Goal: Task Accomplishment & Management: Complete application form

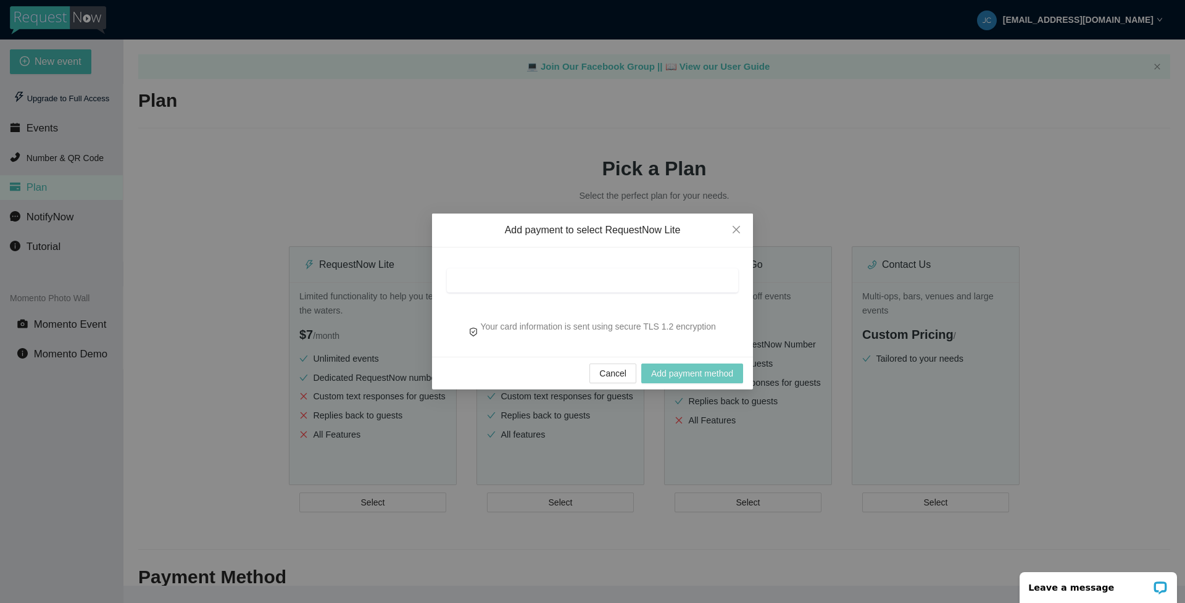
click at [693, 374] on span "Add payment method" at bounding box center [692, 374] width 82 height 14
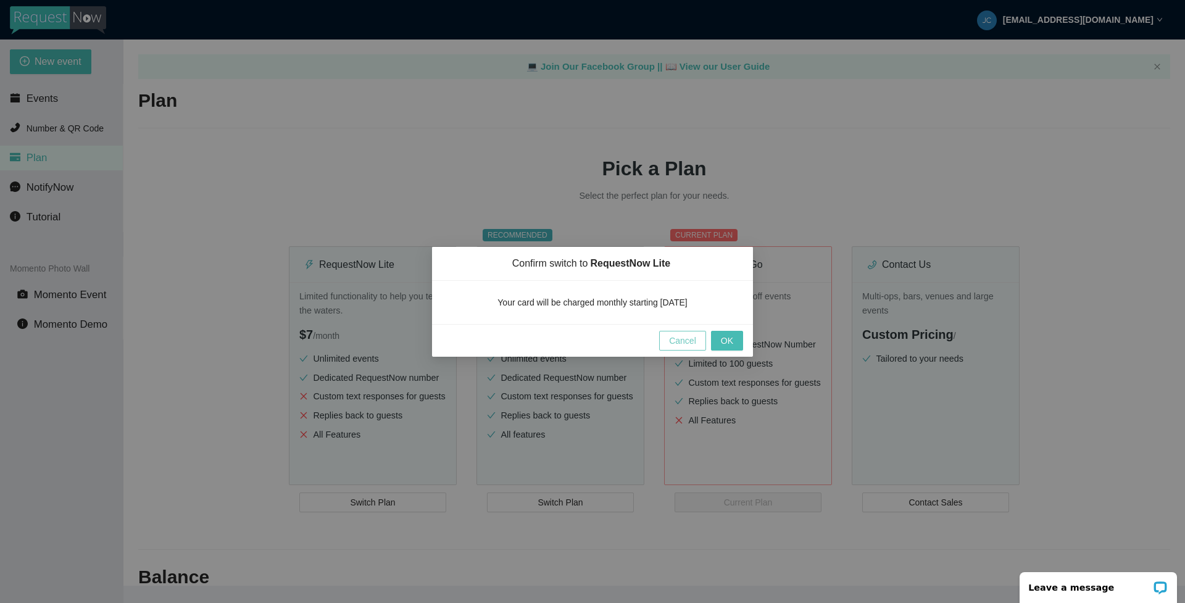
click at [680, 342] on span "Cancel" at bounding box center [682, 341] width 27 height 14
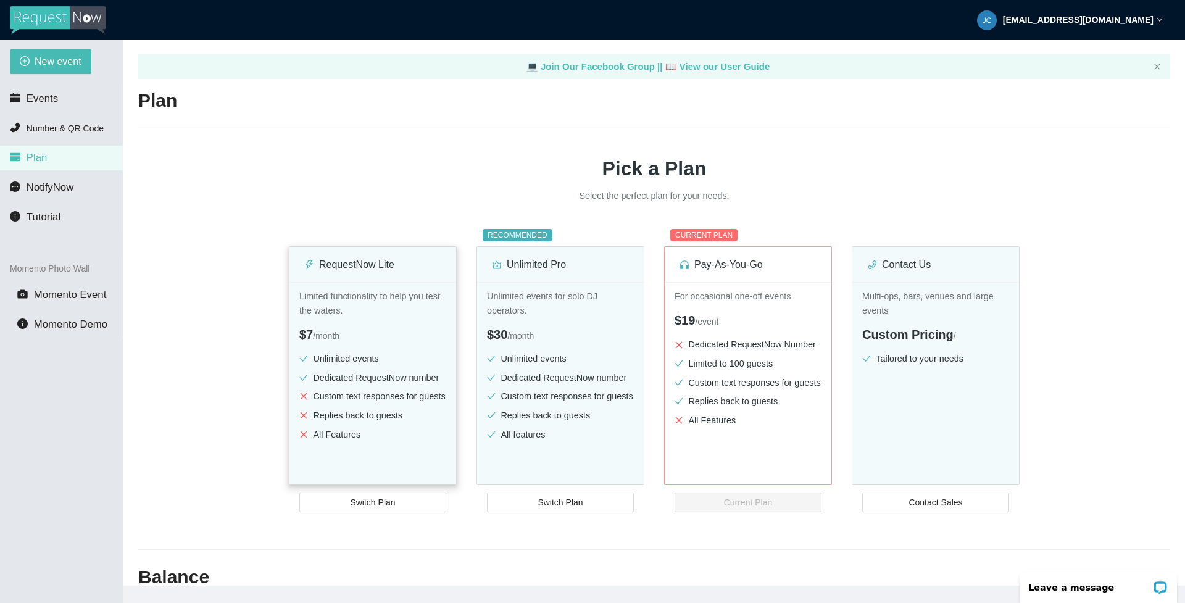
click at [399, 319] on div "Limited functionality to help you test the waters. $7 / month Unlimited events …" at bounding box center [373, 401] width 167 height 238
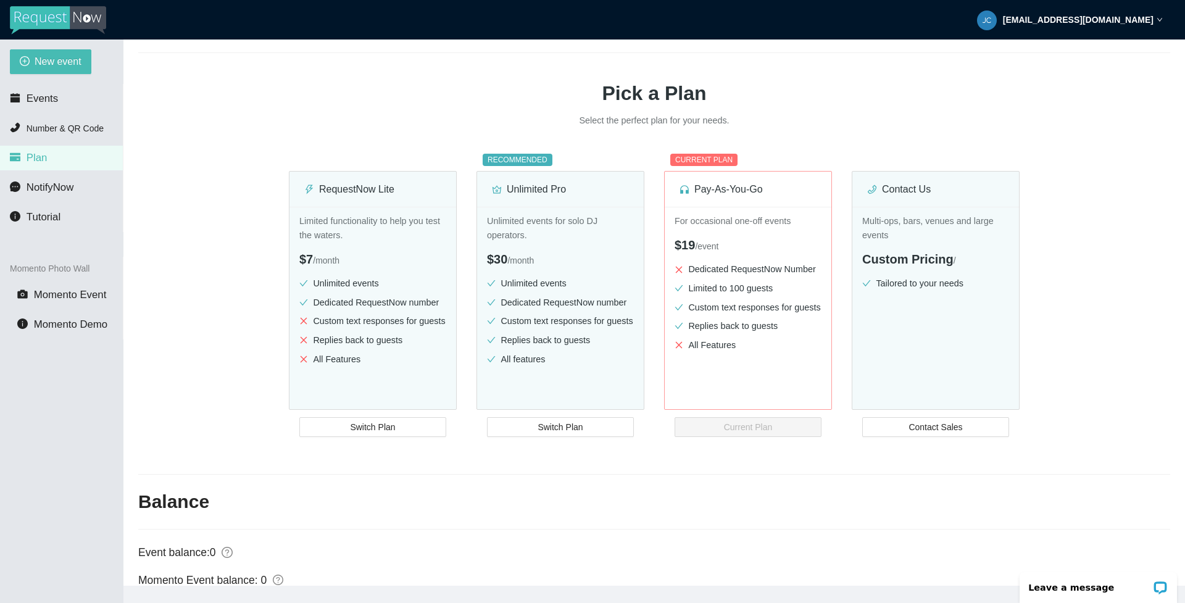
scroll to position [62, 0]
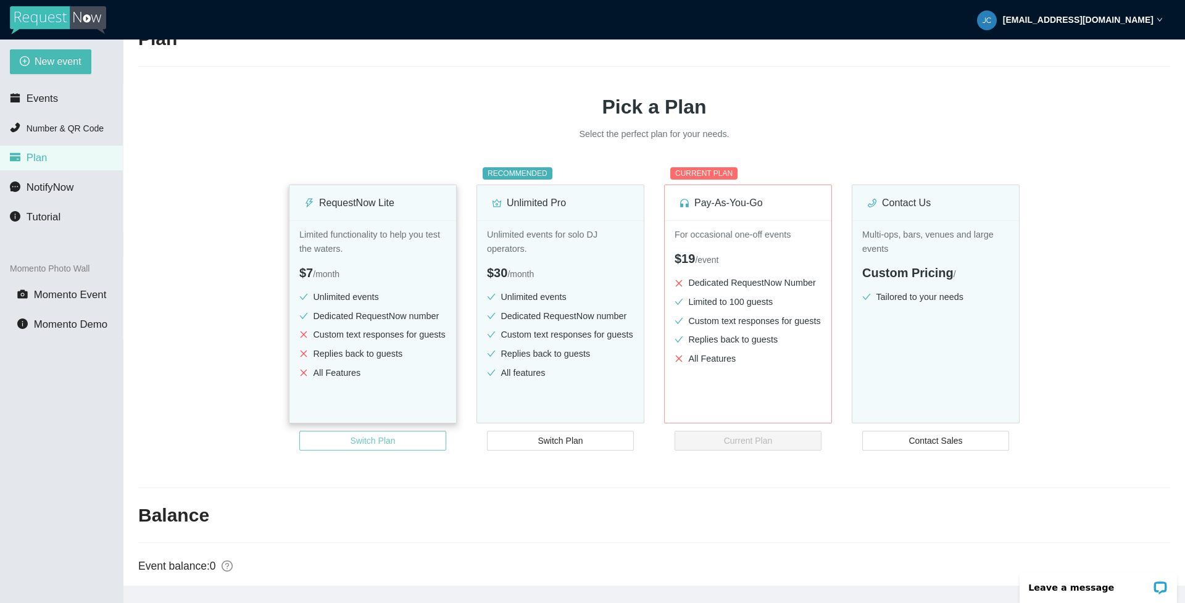
click at [379, 438] on span "Switch Plan" at bounding box center [372, 441] width 45 height 14
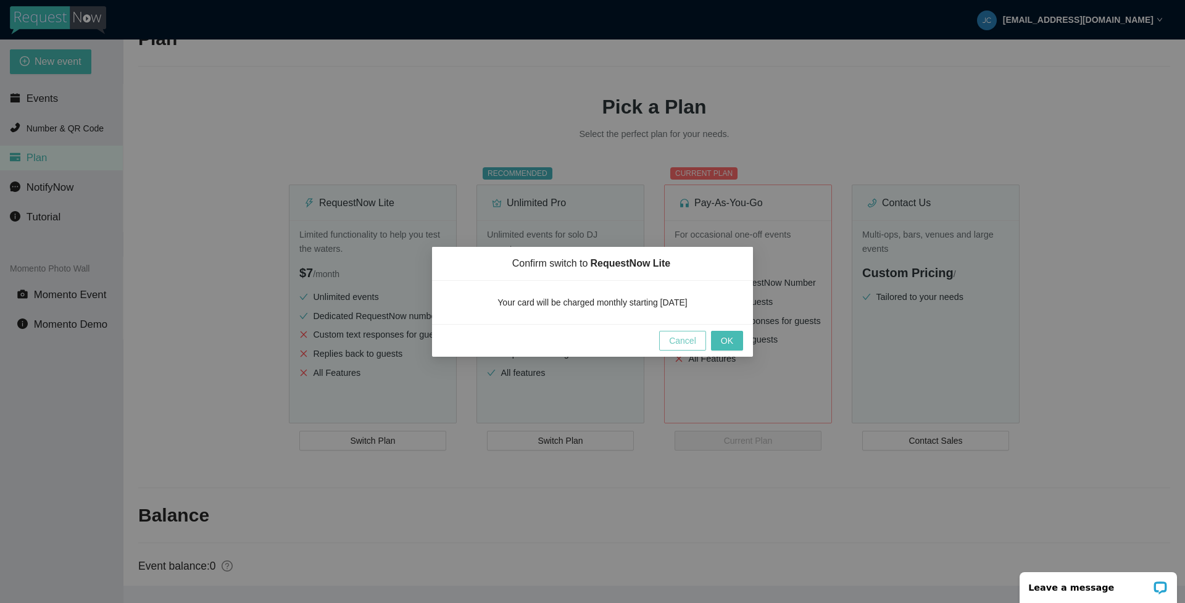
click at [682, 337] on span "Cancel" at bounding box center [682, 341] width 27 height 14
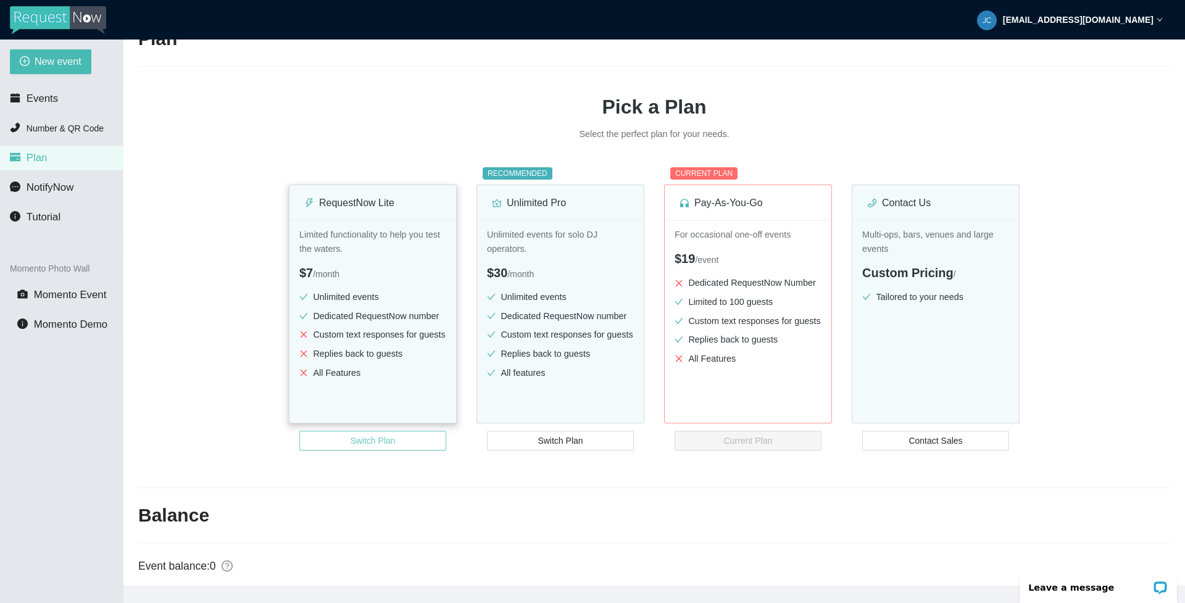
click at [377, 441] on span "Switch Plan" at bounding box center [372, 441] width 45 height 14
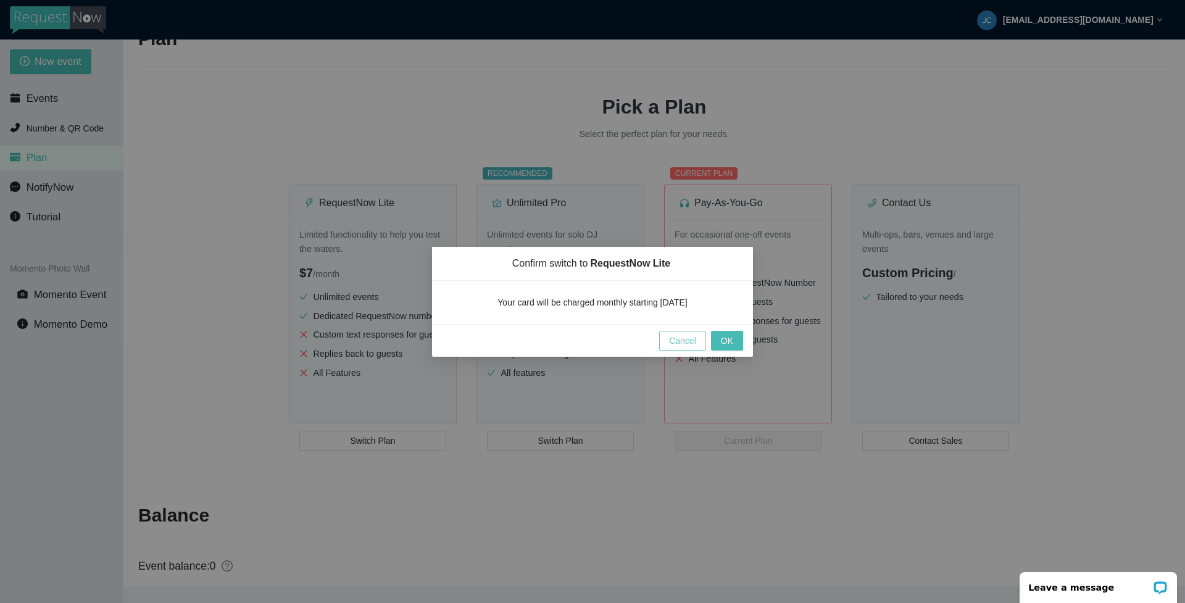
click at [687, 340] on span "Cancel" at bounding box center [682, 341] width 27 height 14
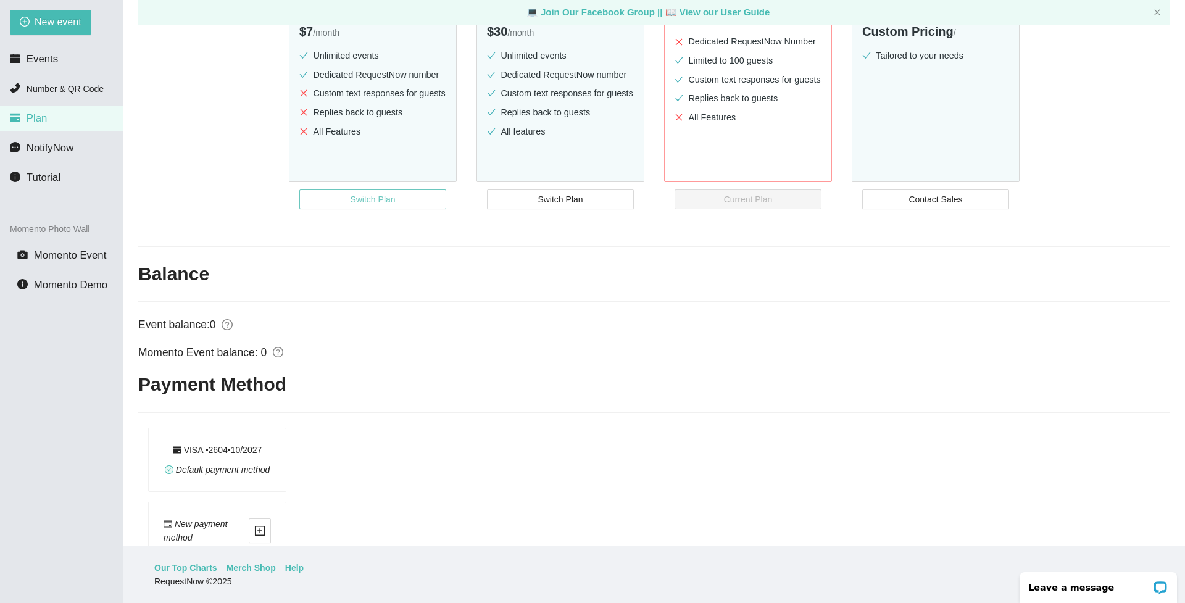
scroll to position [147, 0]
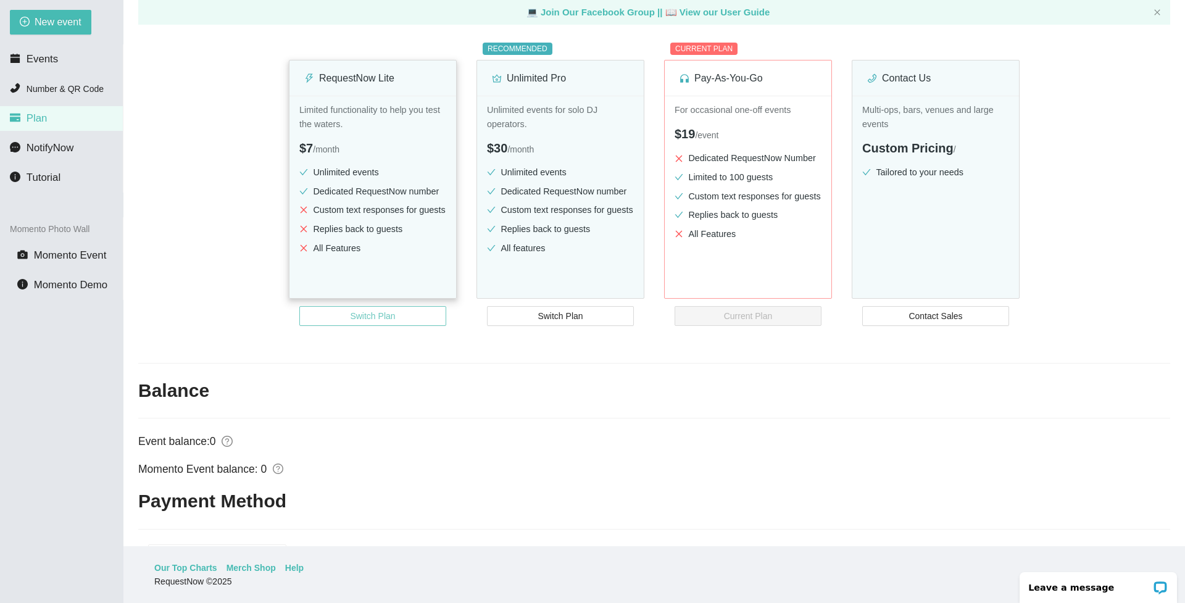
click at [383, 317] on span "Switch Plan" at bounding box center [372, 316] width 45 height 14
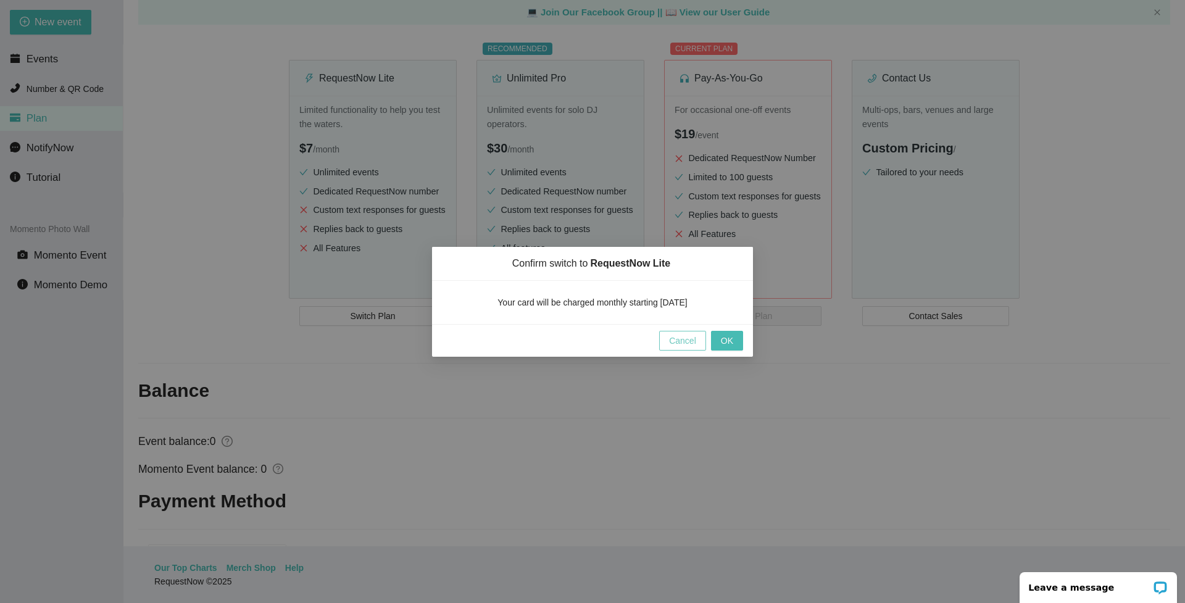
click at [694, 340] on span "Cancel" at bounding box center [682, 341] width 27 height 14
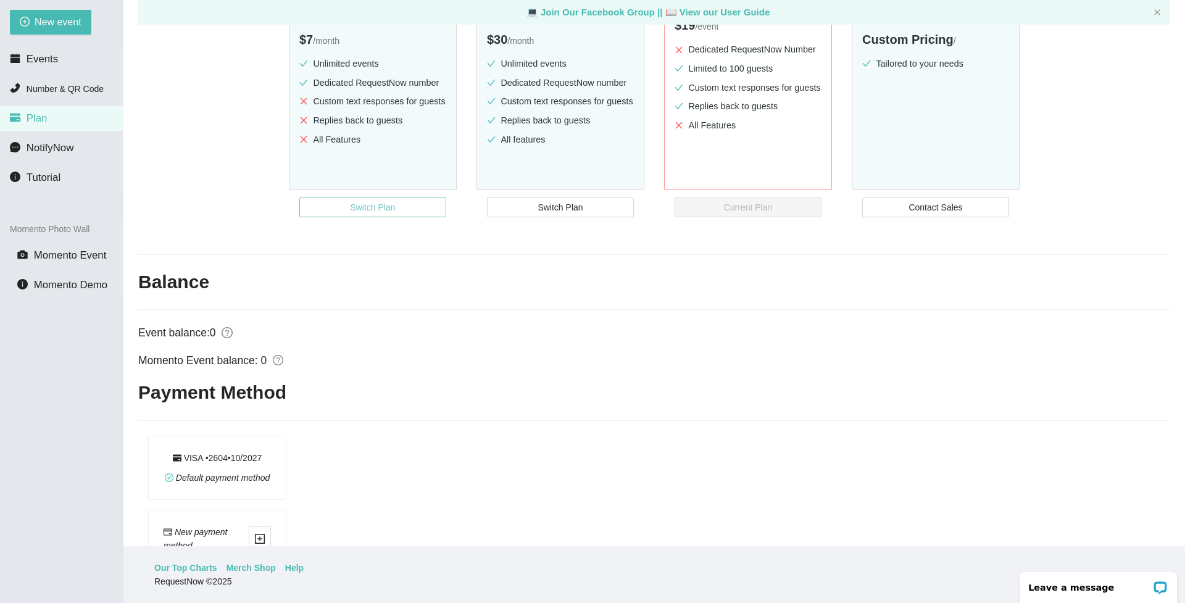
scroll to position [332, 0]
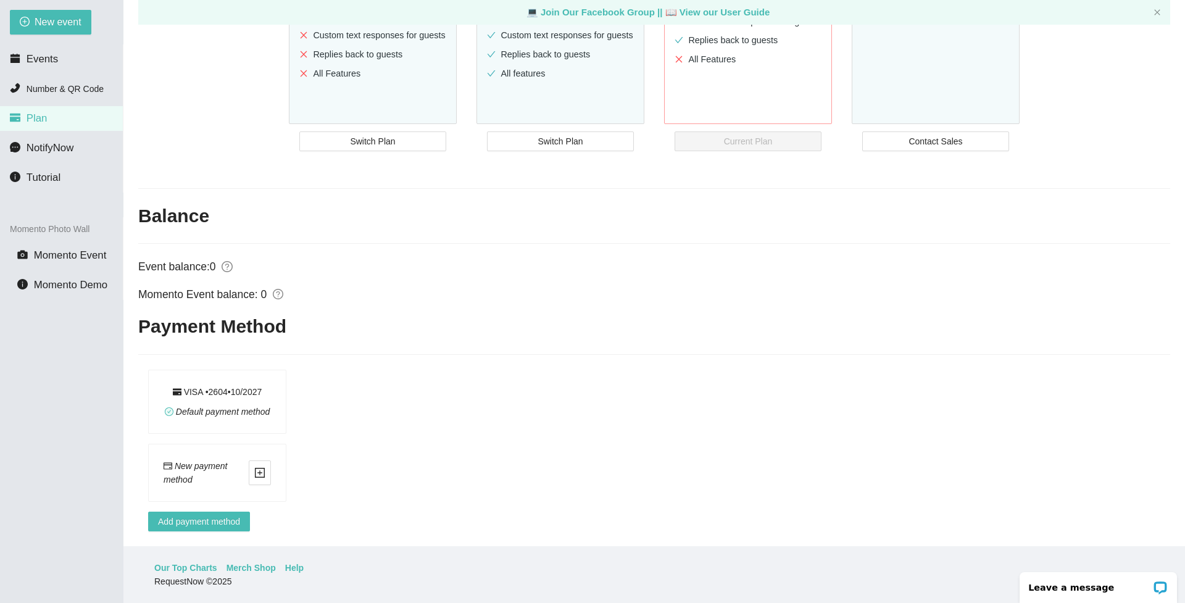
click at [238, 399] on div "Default payment method" at bounding box center [217, 409] width 107 height 20
click at [171, 408] on icon "check-circle" at bounding box center [168, 411] width 7 height 7
click at [182, 407] on span "Default payment method" at bounding box center [223, 412] width 94 height 10
click at [211, 515] on span "Add payment method" at bounding box center [199, 522] width 82 height 14
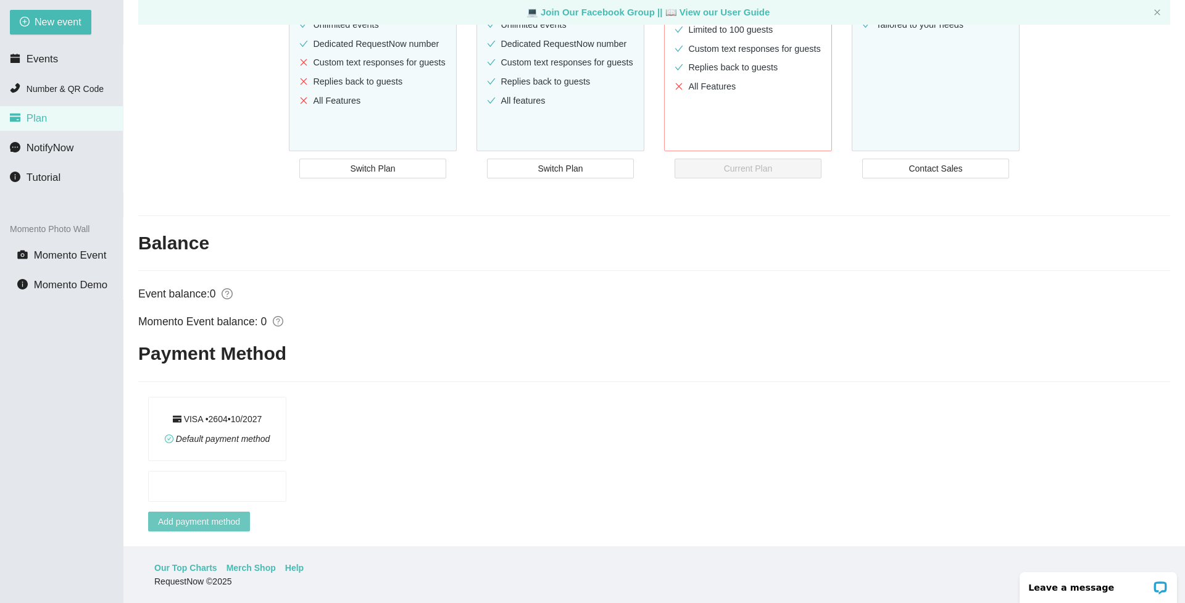
scroll to position [305, 0]
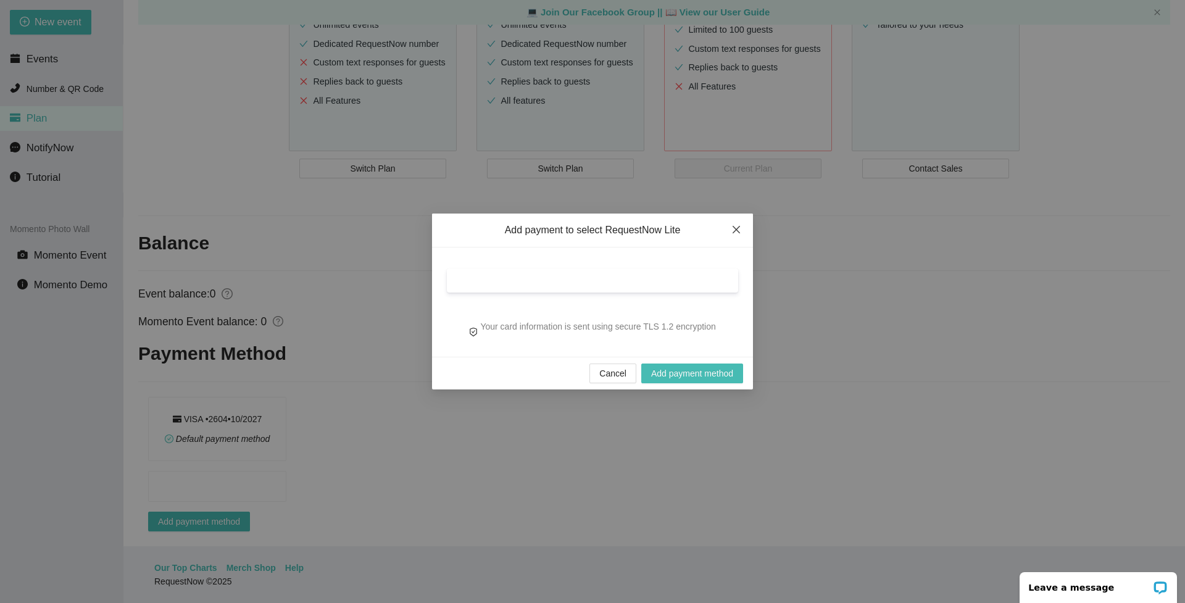
click at [734, 230] on icon "close" at bounding box center [737, 230] width 10 height 10
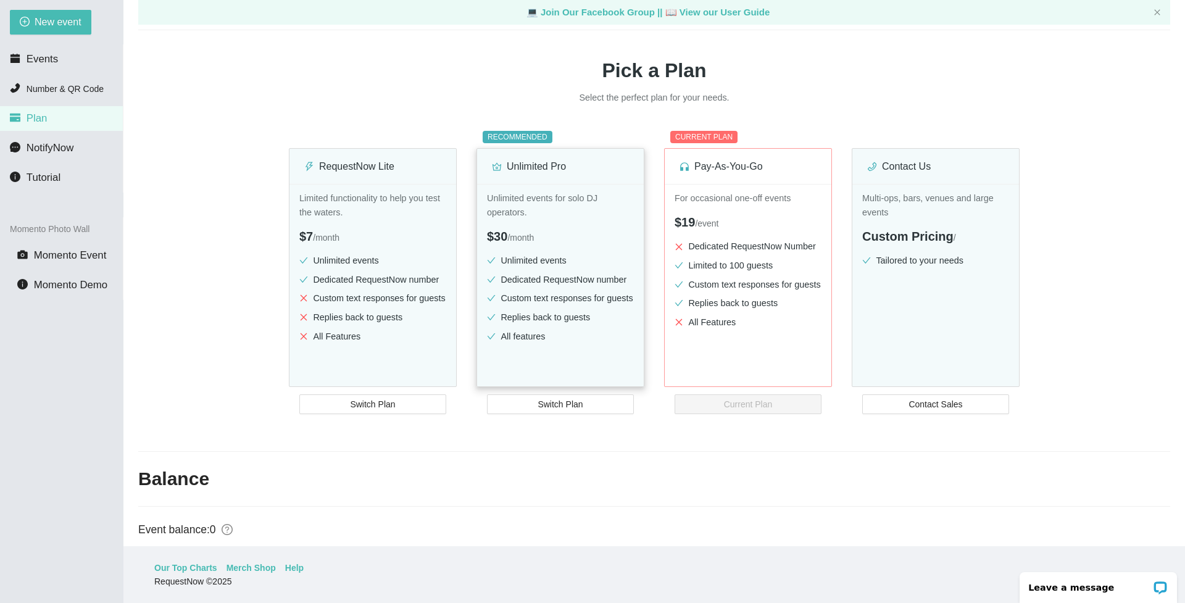
scroll to position [58, 0]
click at [382, 406] on span "Switch Plan" at bounding box center [372, 405] width 45 height 14
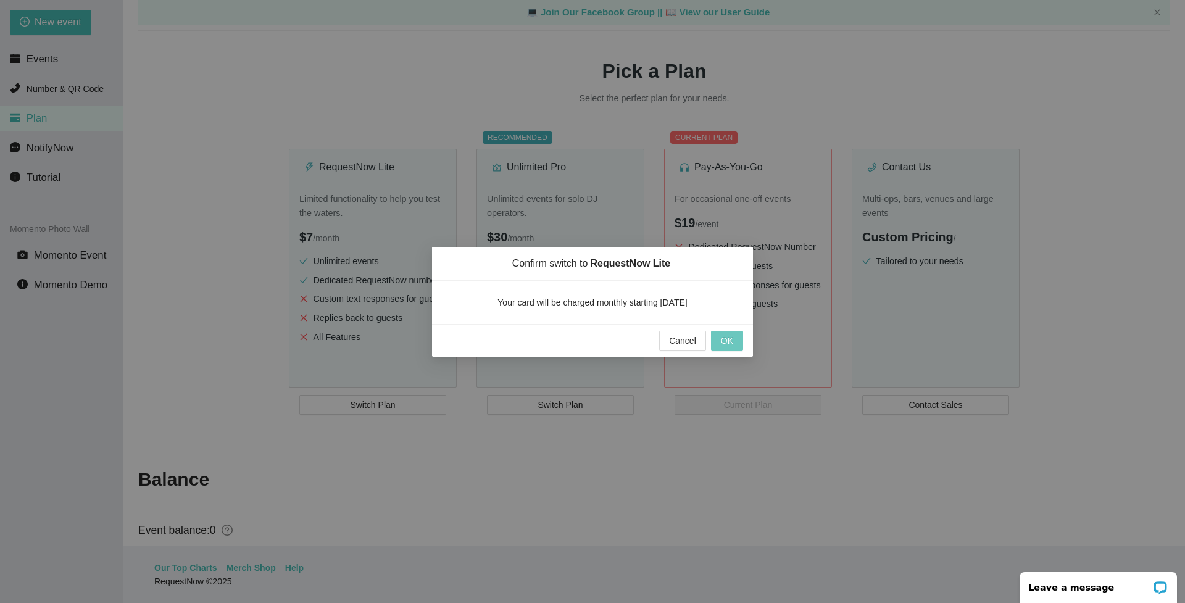
click at [732, 343] on span "OK" at bounding box center [727, 341] width 12 height 14
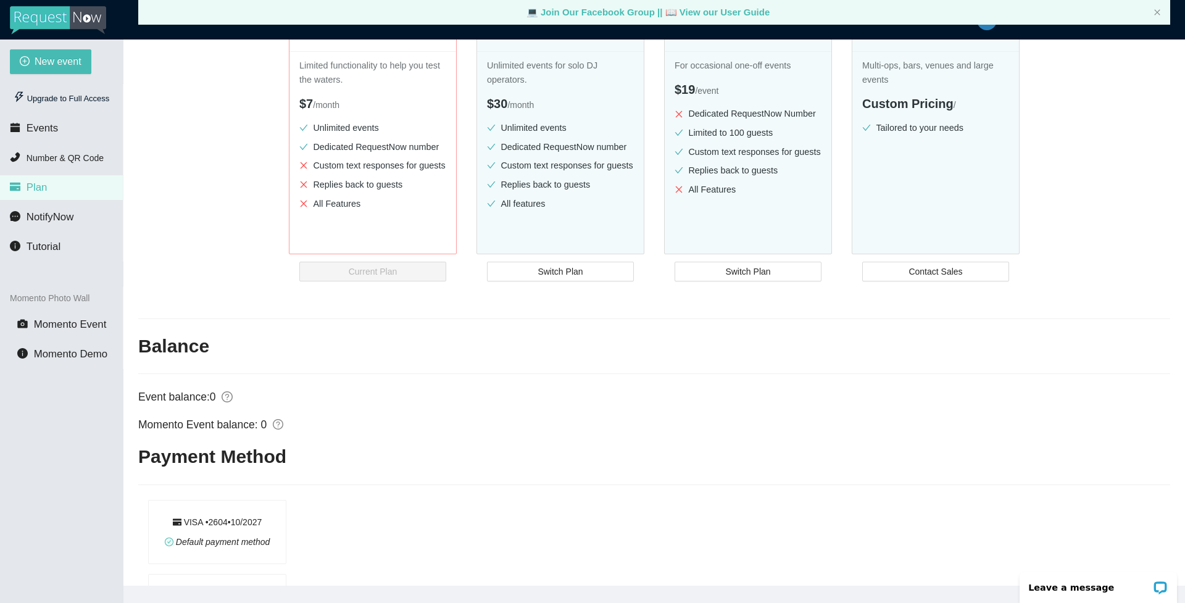
scroll to position [209, 0]
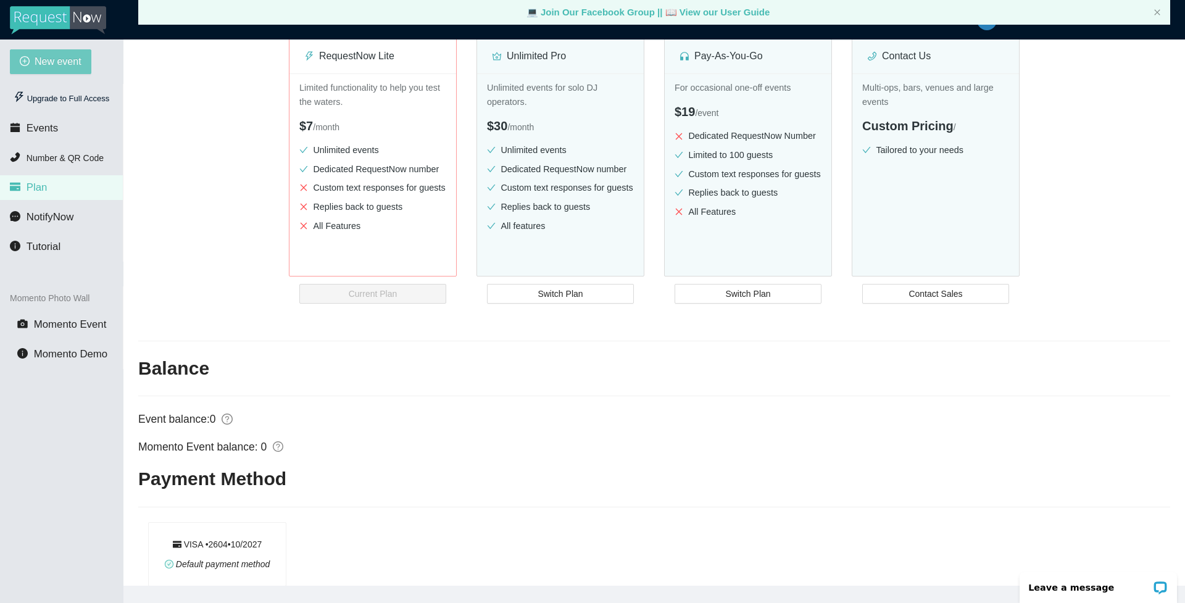
click at [48, 62] on span "New event" at bounding box center [58, 61] width 47 height 15
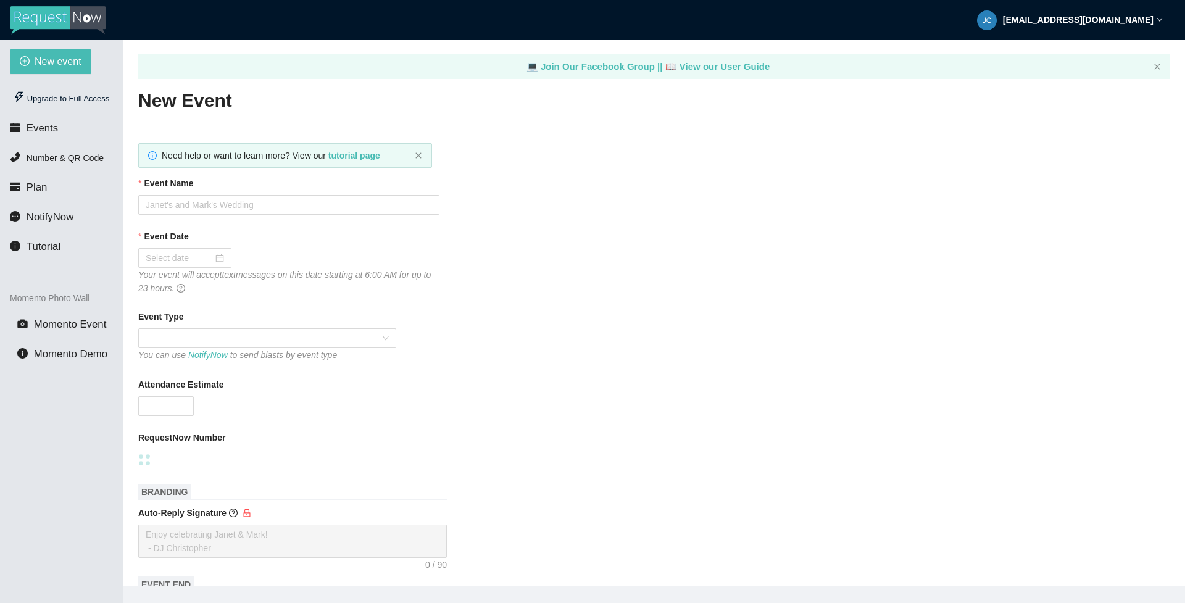
type textarea "[URL][DOMAIN_NAME]"
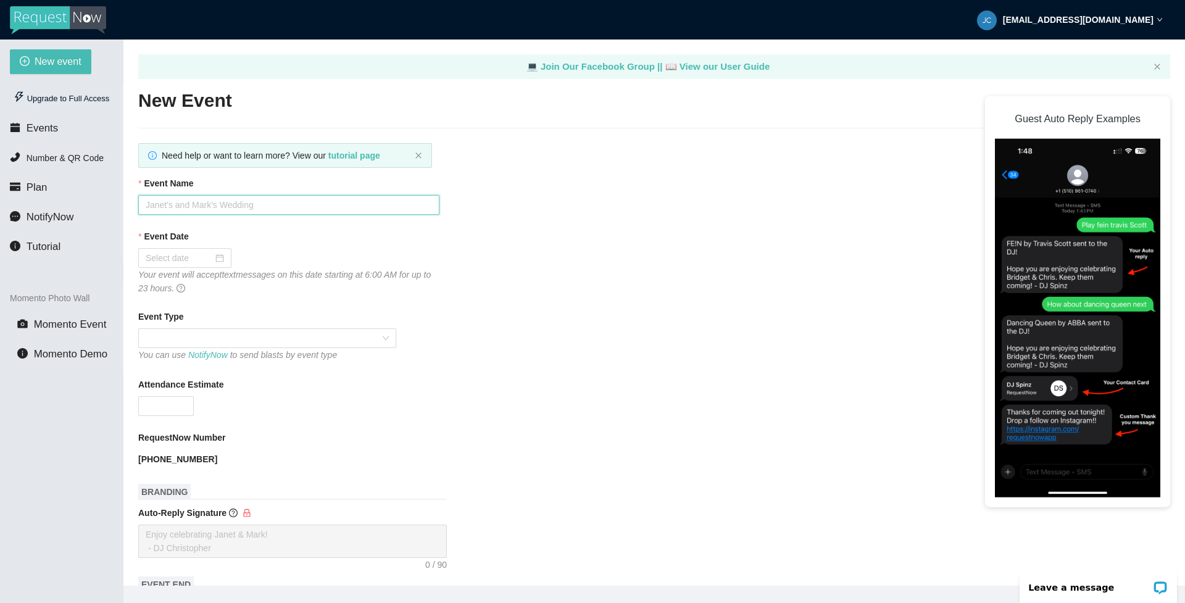
click at [202, 204] on input "Event Name" at bounding box center [288, 205] width 301 height 20
click at [180, 201] on input "Event Name" at bounding box center [288, 205] width 301 height 20
type input "[GEOGRAPHIC_DATA] Homecoming"
click at [215, 258] on div at bounding box center [185, 258] width 78 height 14
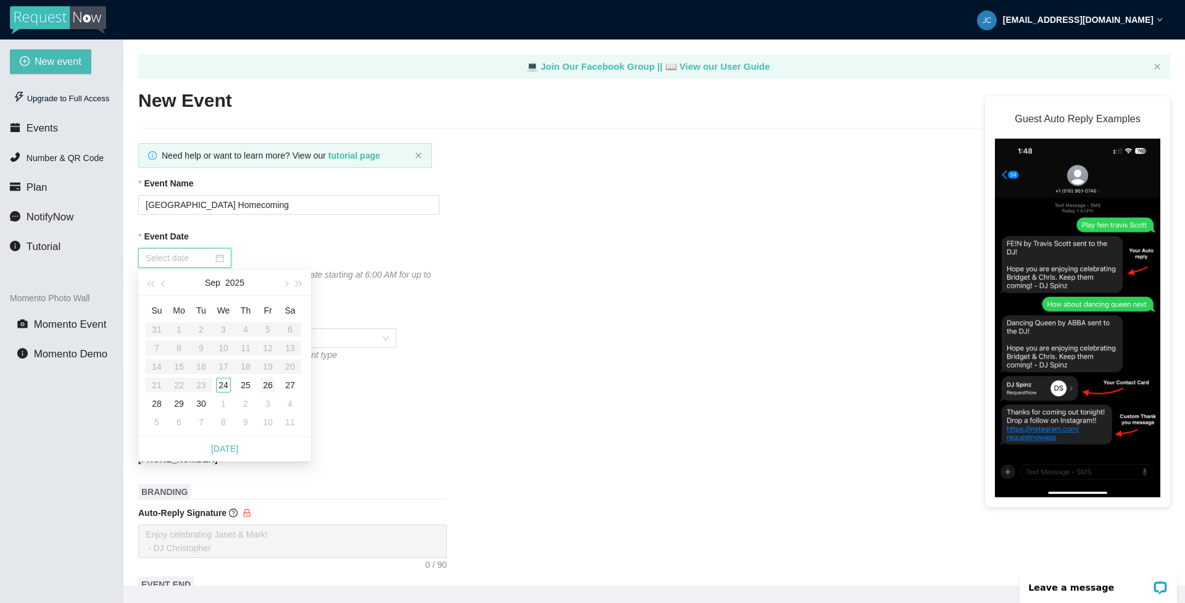
type input "[DATE]"
click at [269, 383] on div "26" at bounding box center [268, 385] width 15 height 15
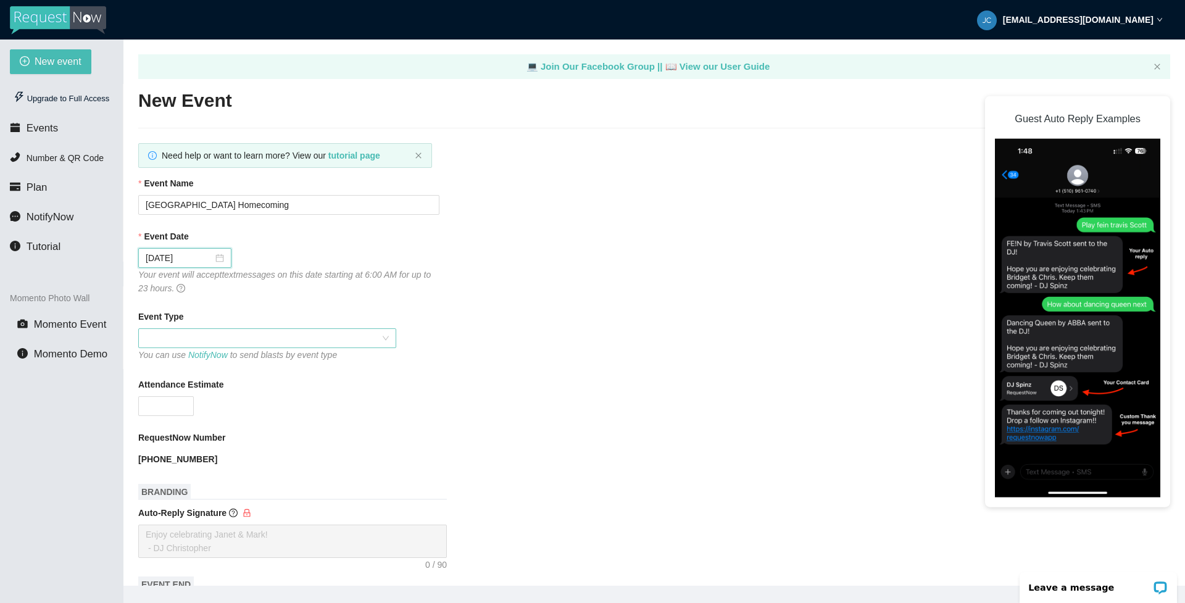
click at [384, 336] on span at bounding box center [267, 338] width 243 height 19
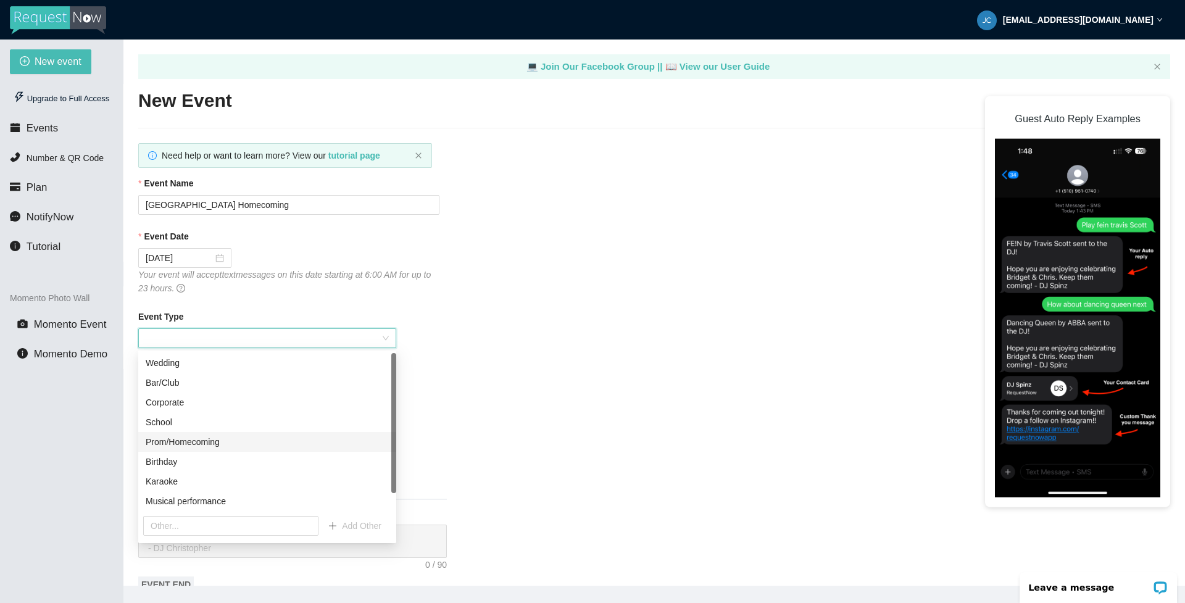
click at [246, 446] on div "Prom/Homecoming" at bounding box center [267, 442] width 243 height 14
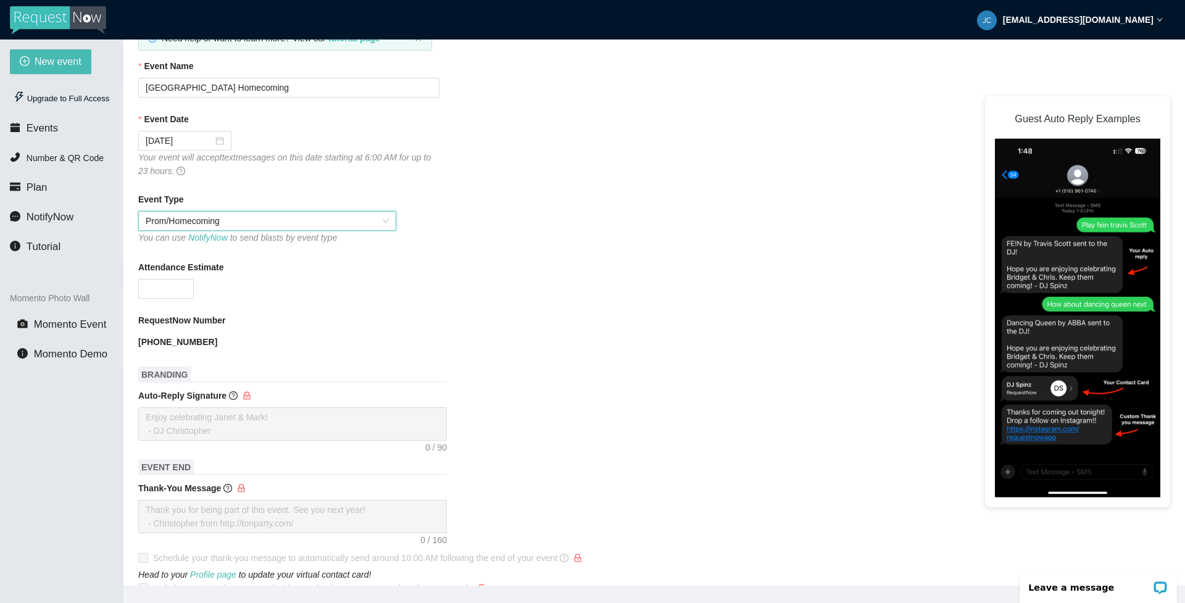
scroll to position [123, 0]
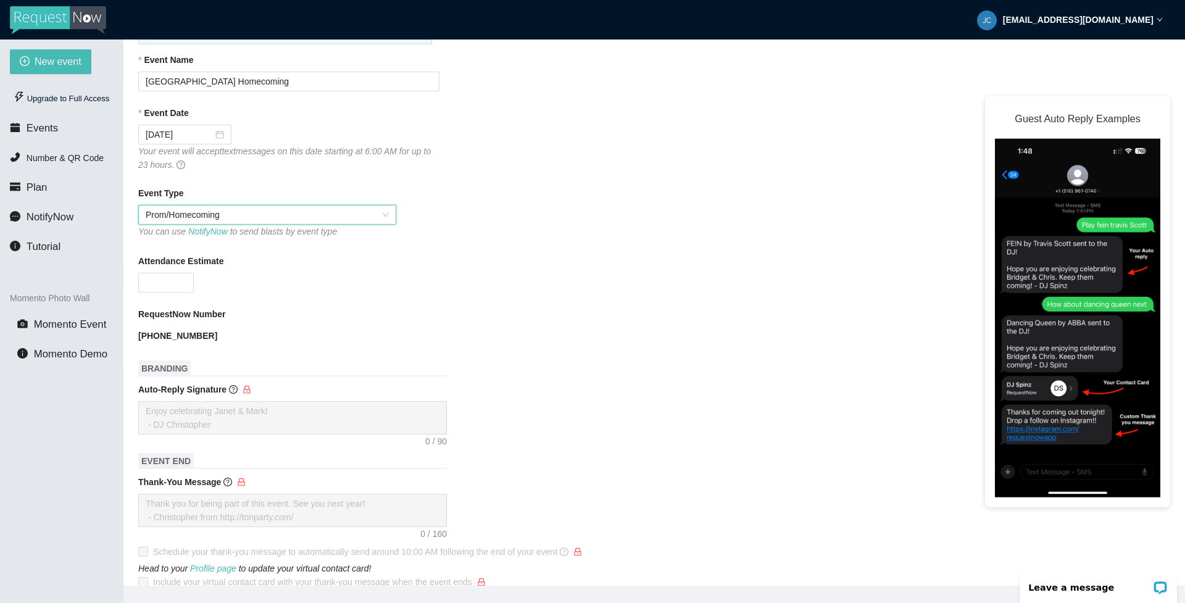
click at [311, 416] on textarea "Auto-Reply Signature" at bounding box center [292, 417] width 309 height 33
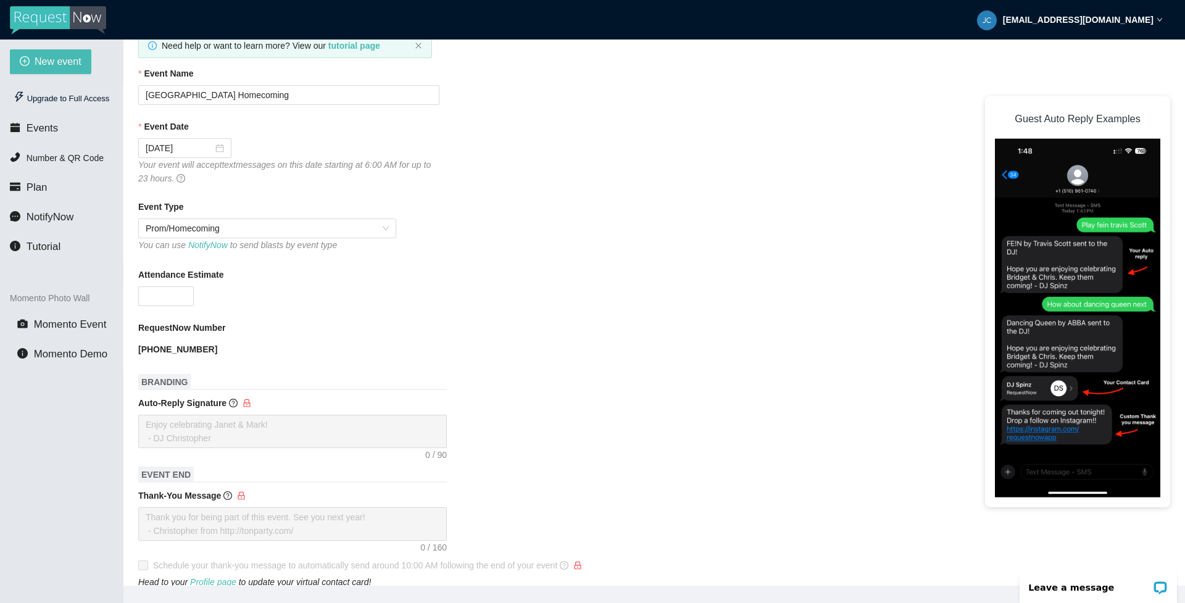
scroll to position [0, 0]
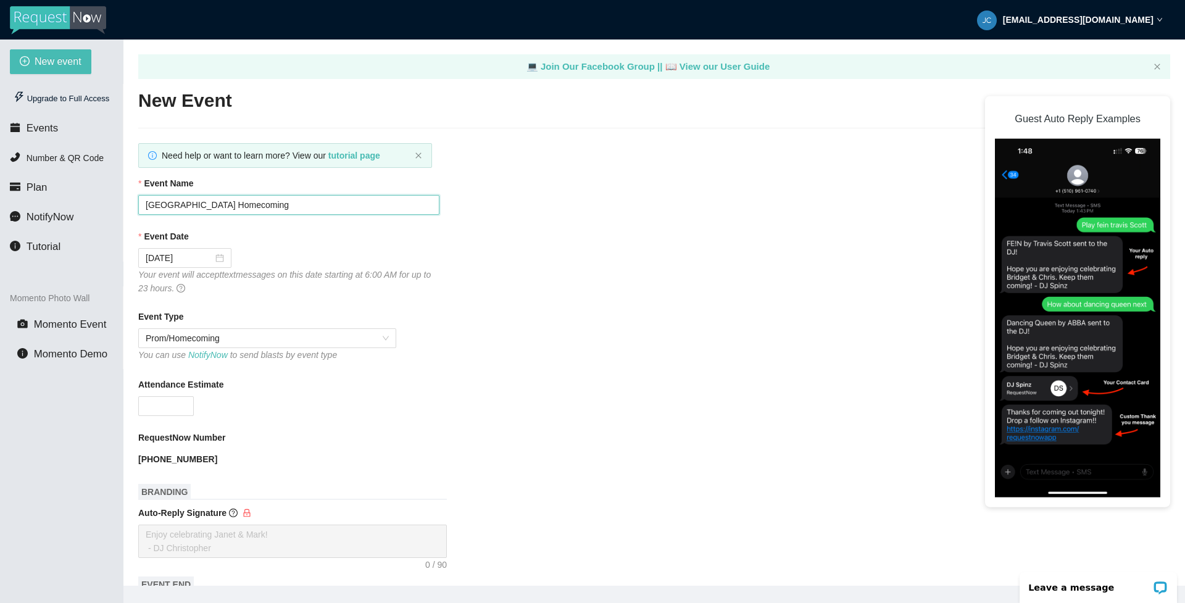
click at [314, 206] on input "[GEOGRAPHIC_DATA] Homecoming" at bounding box center [288, 205] width 301 height 20
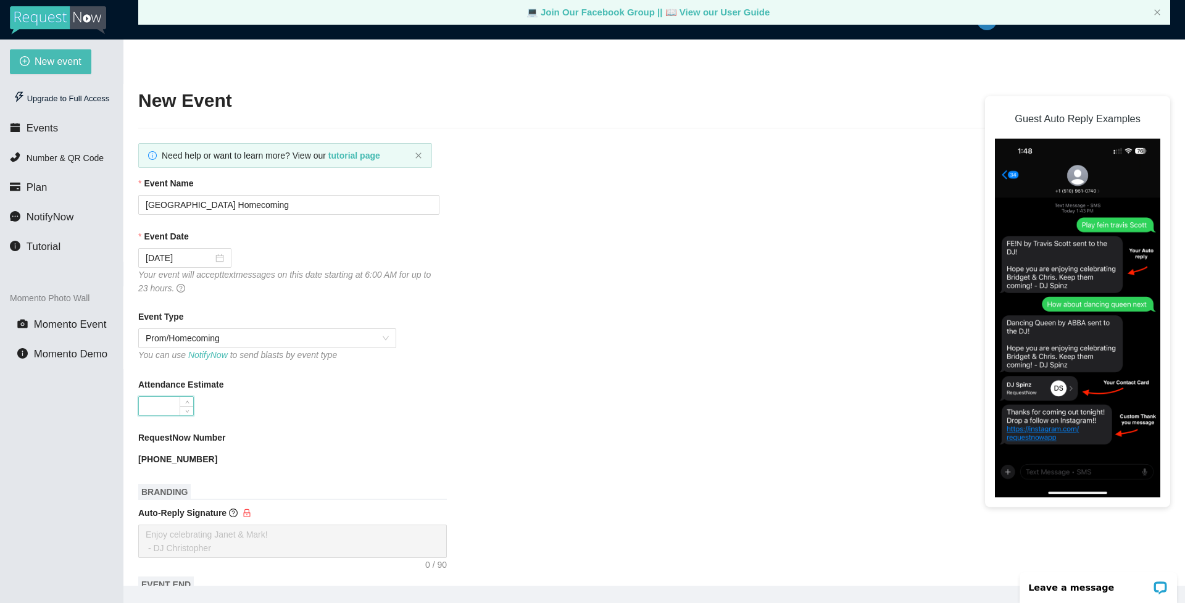
click at [156, 402] on input "Attendance Estimate" at bounding box center [166, 406] width 54 height 19
type input "400"
click at [323, 402] on div "400" at bounding box center [288, 406] width 301 height 20
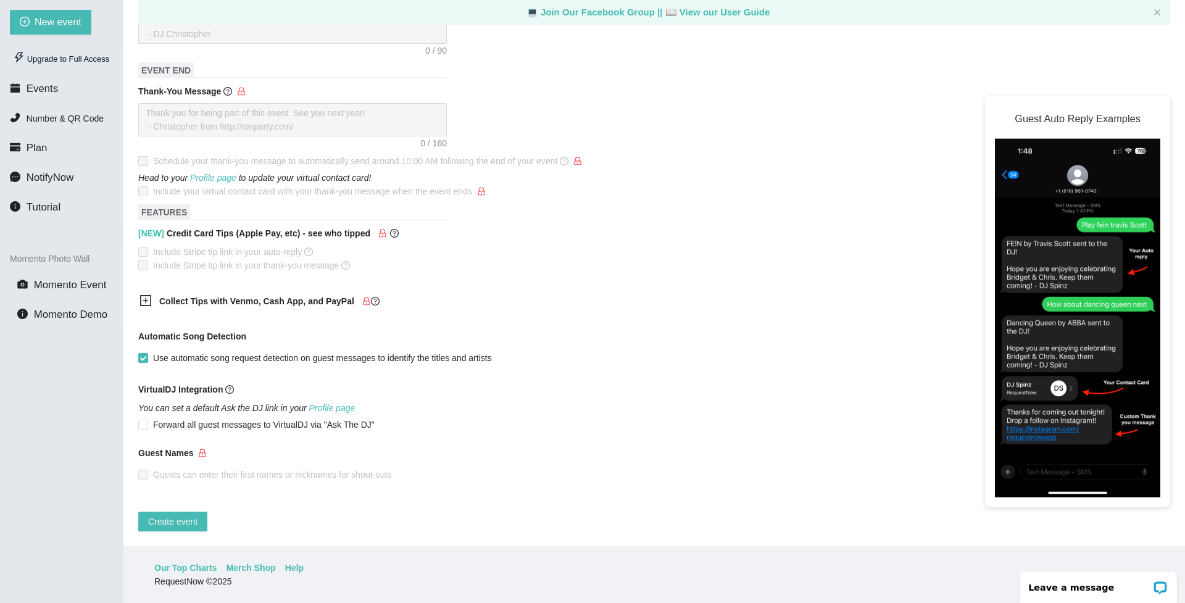
scroll to position [485, 0]
click at [179, 515] on span "Create event" at bounding box center [172, 522] width 49 height 14
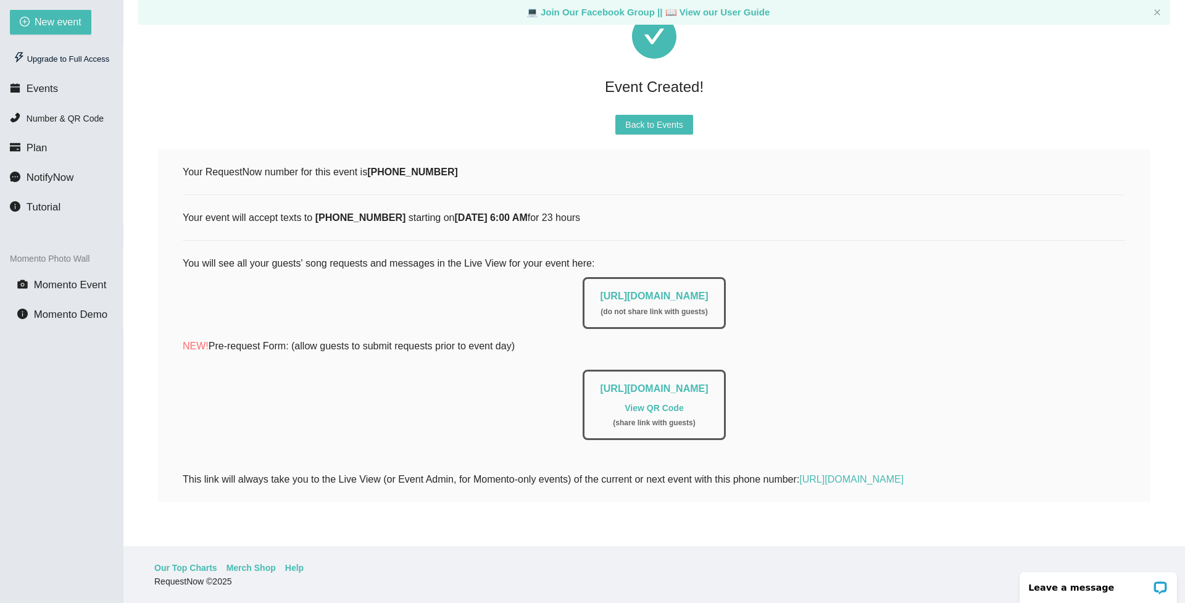
click at [653, 403] on link "View QR Code" at bounding box center [654, 408] width 59 height 10
drag, startPoint x: 645, startPoint y: 396, endPoint x: 595, endPoint y: 406, distance: 50.9
click at [595, 406] on div "[URL][DOMAIN_NAME] View QR Code ( share link with guests )" at bounding box center [654, 405] width 143 height 70
click at [662, 403] on link "View QR Code" at bounding box center [654, 408] width 59 height 10
click at [636, 383] on link "[URL][DOMAIN_NAME]" at bounding box center [654, 388] width 108 height 10
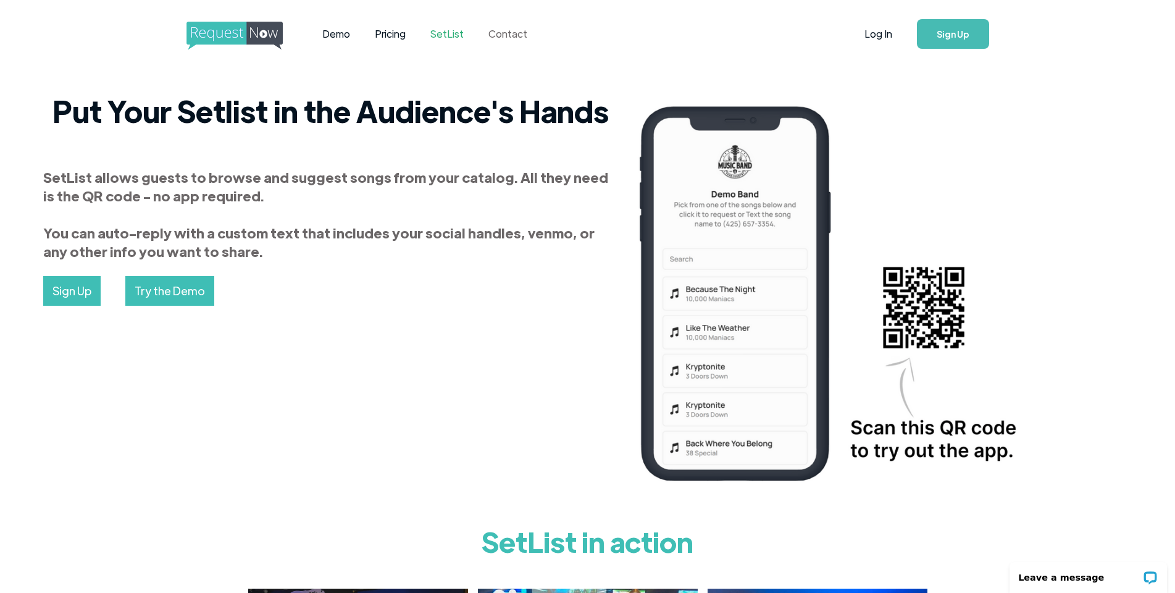
click at [496, 34] on link "Contact" at bounding box center [508, 34] width 64 height 38
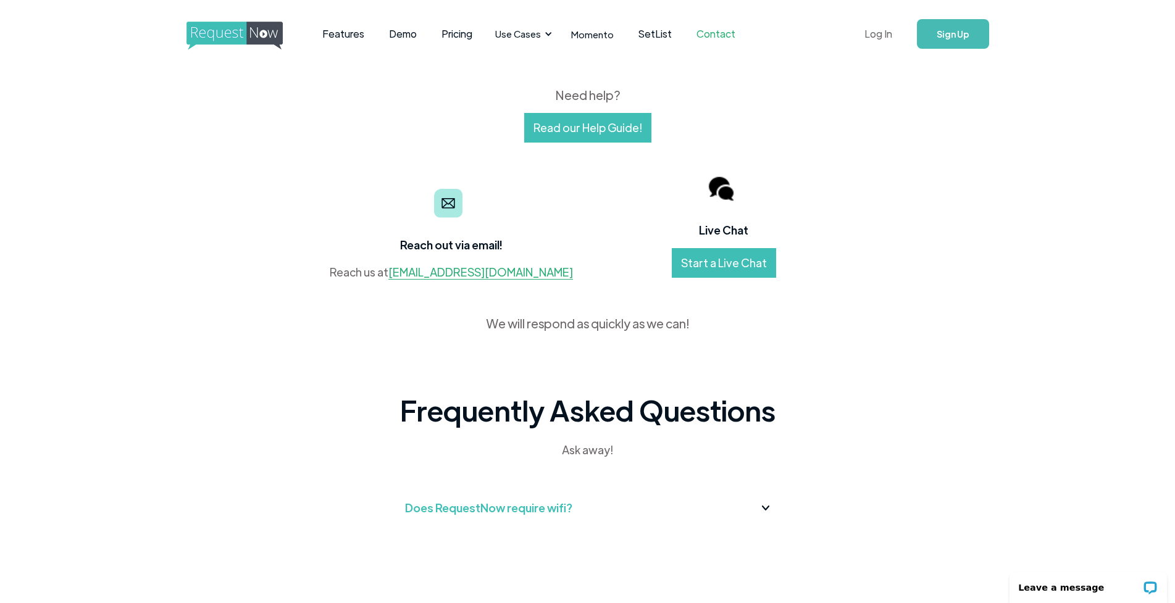
click at [880, 32] on link "Log In" at bounding box center [878, 33] width 52 height 43
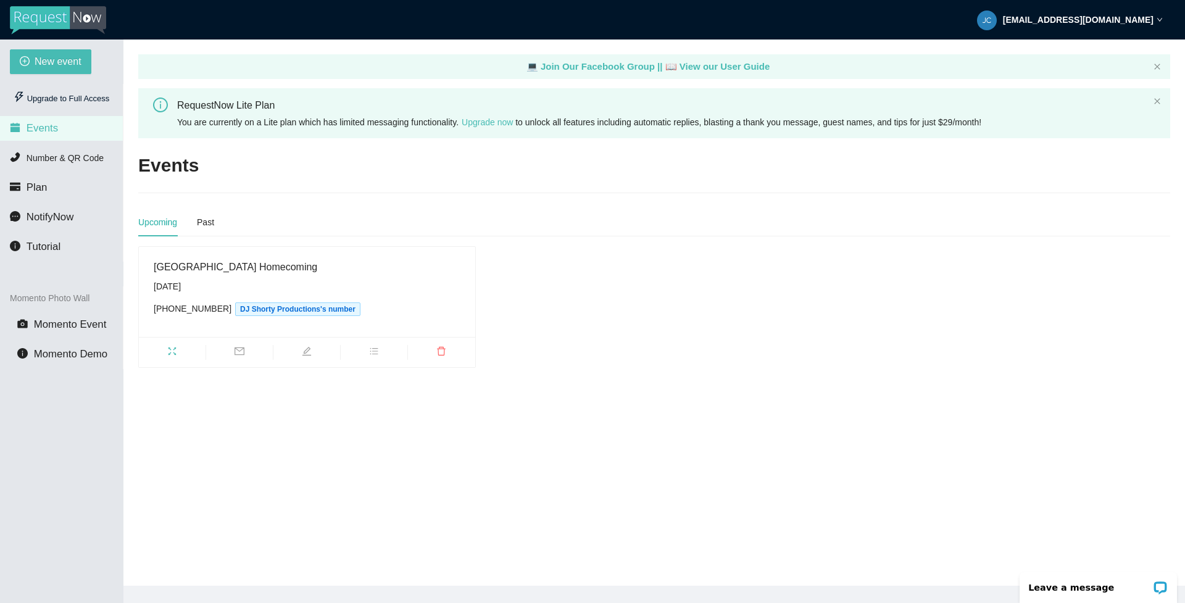
click at [33, 127] on span "Events" at bounding box center [42, 128] width 31 height 12
click at [41, 58] on span "New event" at bounding box center [58, 61] width 47 height 15
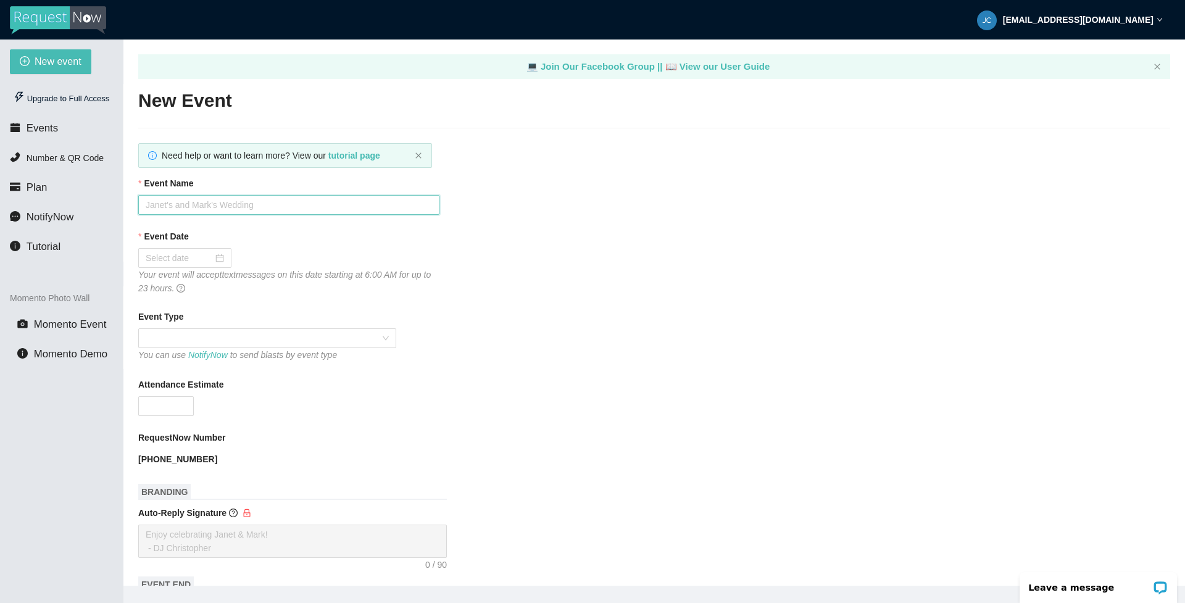
click at [186, 202] on input "Event Name" at bounding box center [288, 205] width 301 height 20
type input "rachels event"
click at [207, 260] on div at bounding box center [185, 258] width 78 height 14
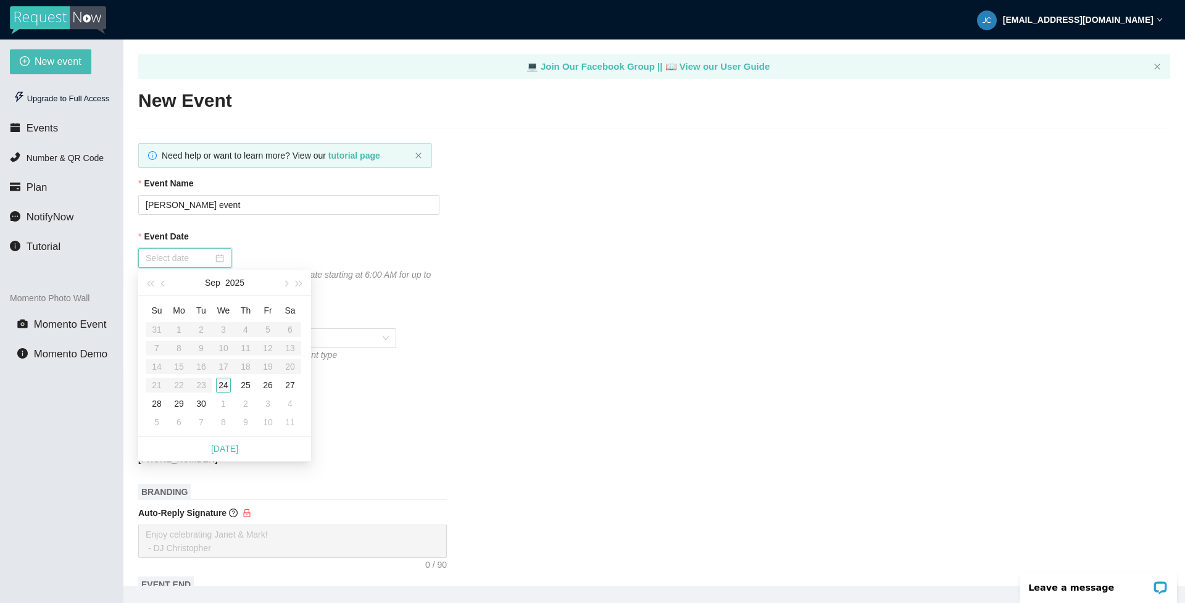
type input "09/24/2025"
click at [220, 382] on div "24" at bounding box center [223, 385] width 15 height 15
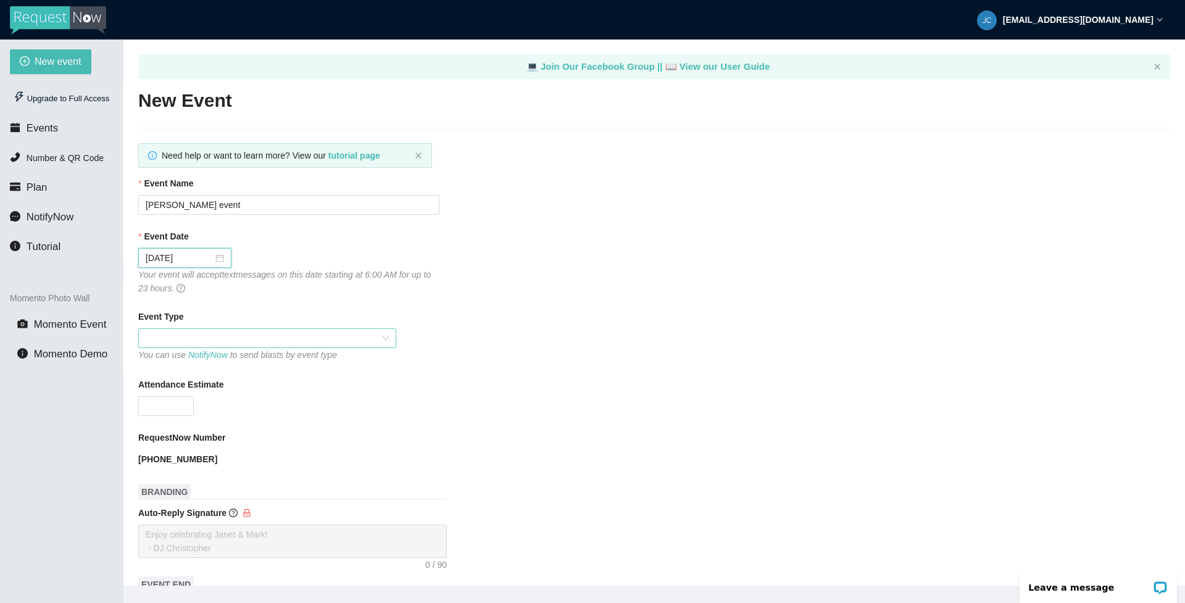
click at [288, 336] on span at bounding box center [267, 338] width 243 height 19
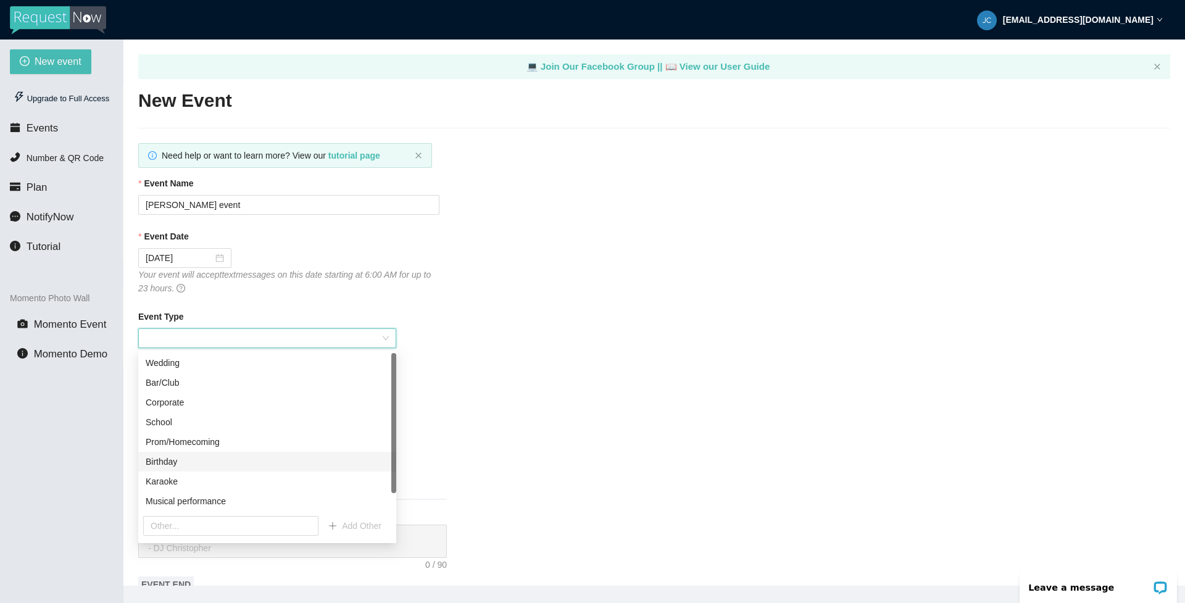
click at [159, 462] on div "Birthday" at bounding box center [267, 462] width 243 height 14
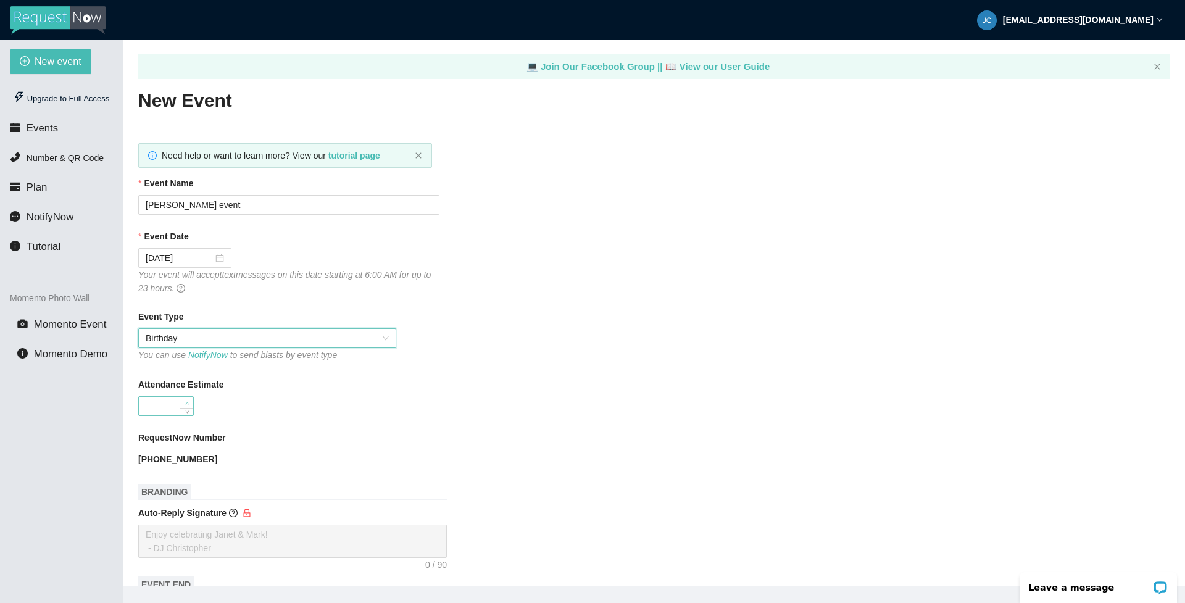
type input "1"
click at [185, 403] on icon "up" at bounding box center [187, 403] width 4 height 4
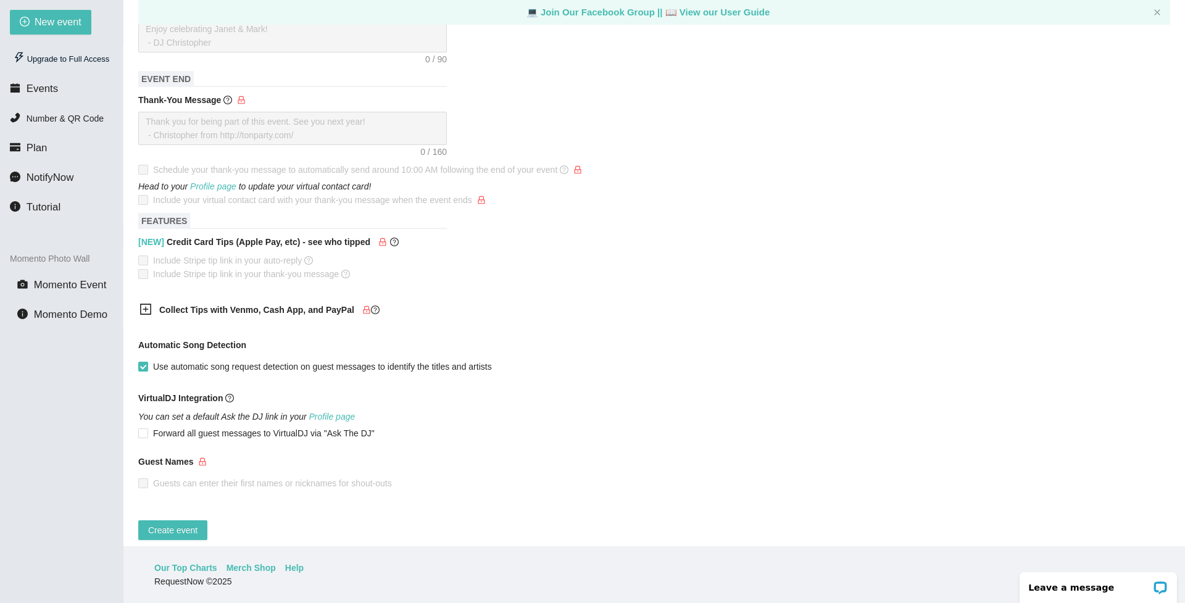
scroll to position [485, 0]
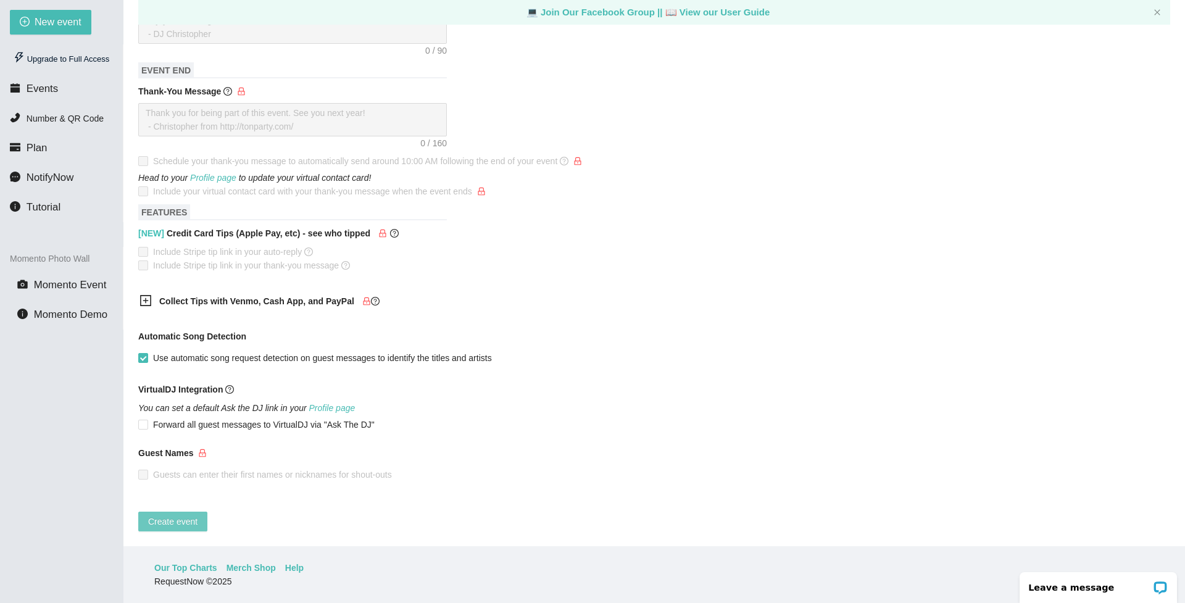
type input "50"
click at [190, 515] on span "Create event" at bounding box center [172, 522] width 49 height 14
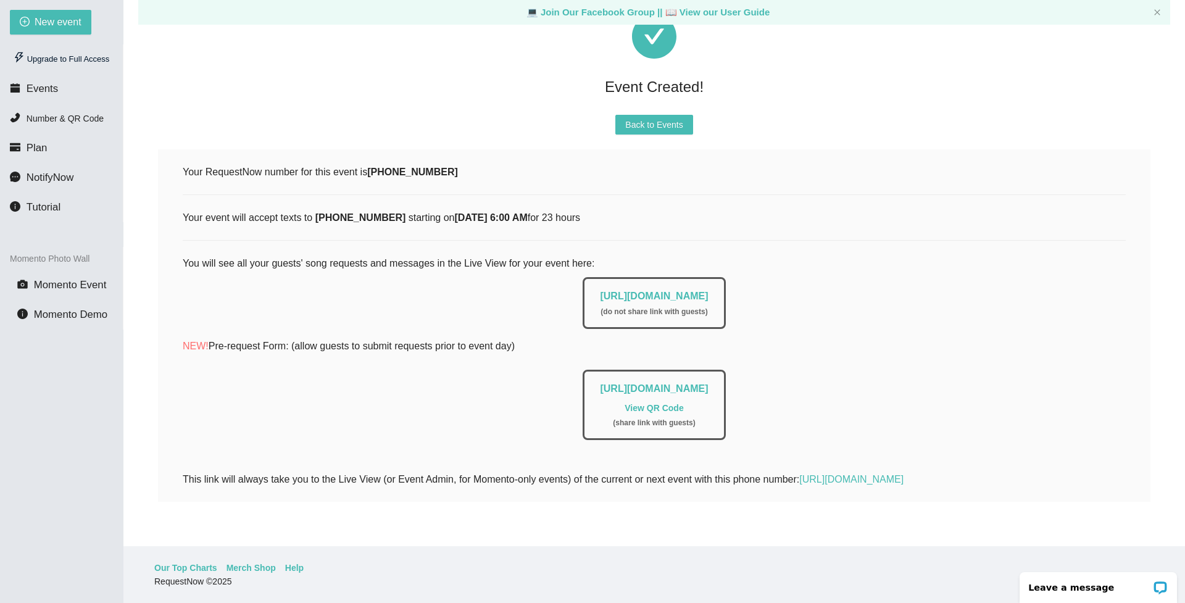
click at [662, 403] on link "View QR Code" at bounding box center [654, 408] width 59 height 10
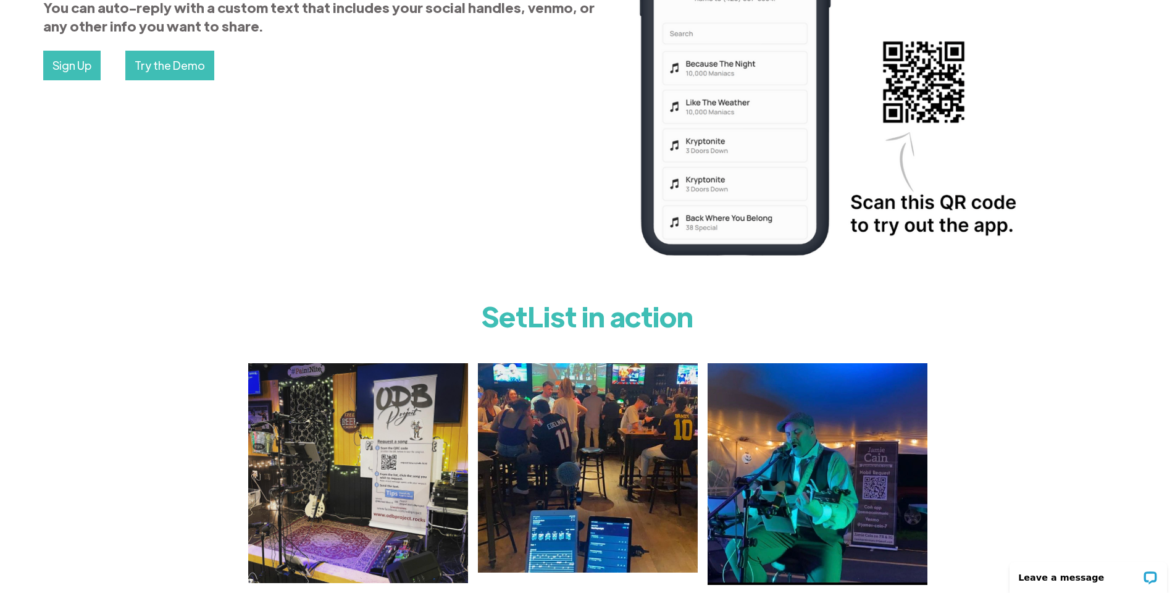
scroll to position [247, 0]
